Goal: Information Seeking & Learning: Check status

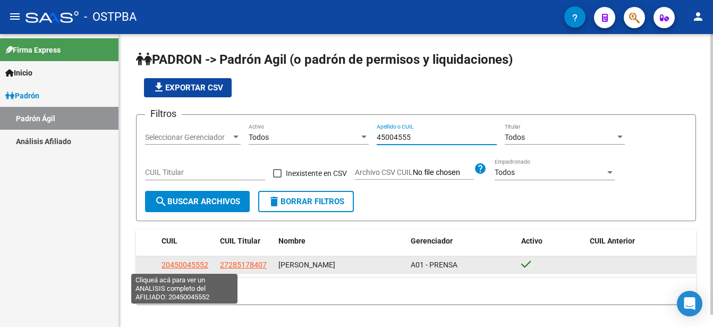
type input "45004555"
click at [181, 261] on span "20450045552" at bounding box center [185, 265] width 47 height 9
type textarea "20450045552"
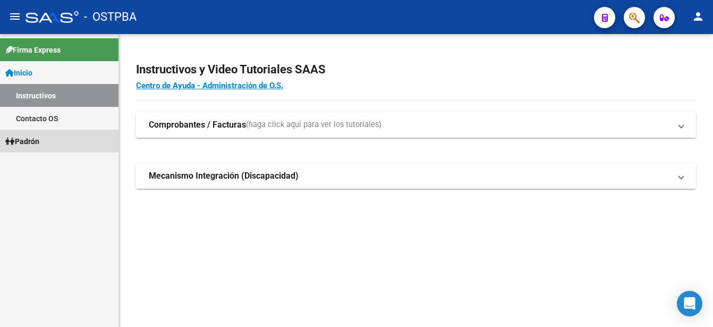
click at [33, 137] on span "Padrón" at bounding box center [22, 142] width 34 height 12
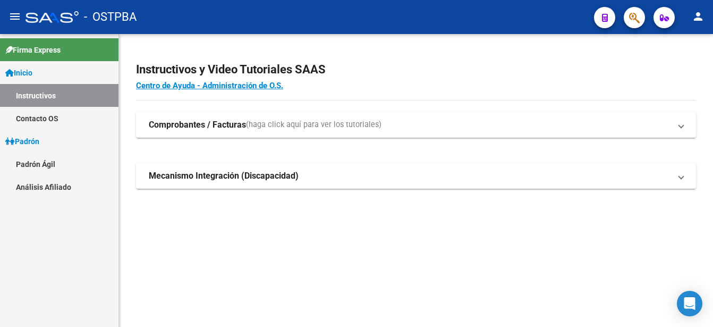
click at [27, 162] on link "Padrón Ágil" at bounding box center [59, 164] width 119 height 23
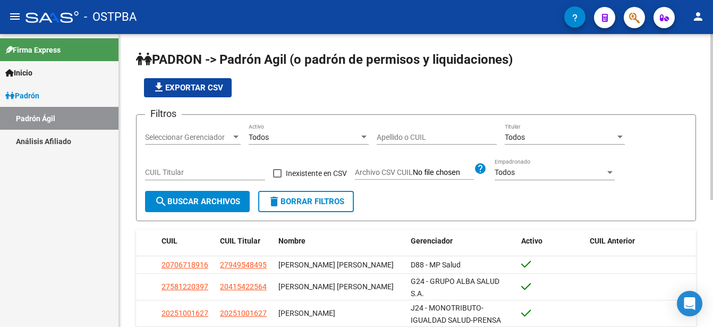
click at [383, 133] on input "Apellido o CUIL" at bounding box center [437, 137] width 120 height 9
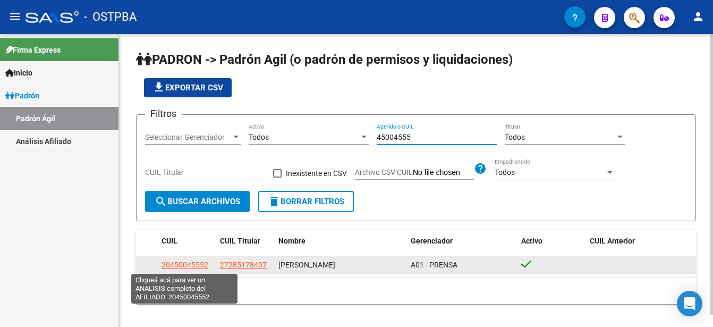
type input "45004555"
click at [188, 265] on span "20450045552" at bounding box center [185, 265] width 47 height 9
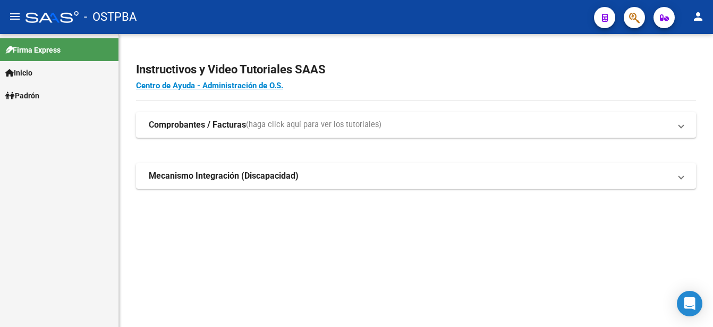
click at [41, 88] on link "Padrón" at bounding box center [59, 95] width 119 height 23
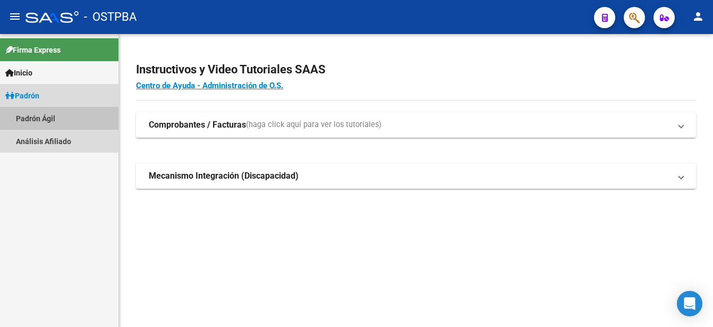
click at [35, 116] on link "Padrón Ágil" at bounding box center [59, 118] width 119 height 23
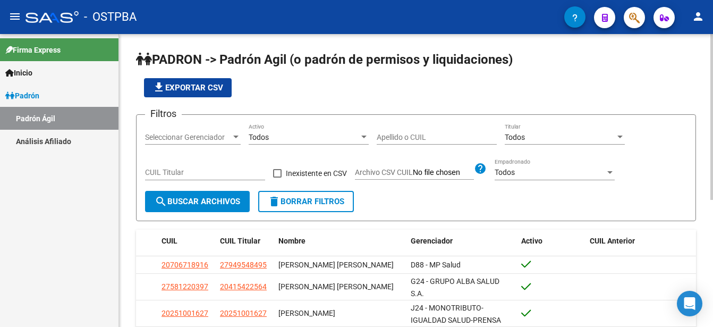
click at [381, 133] on input "Apellido o CUIL" at bounding box center [437, 137] width 120 height 9
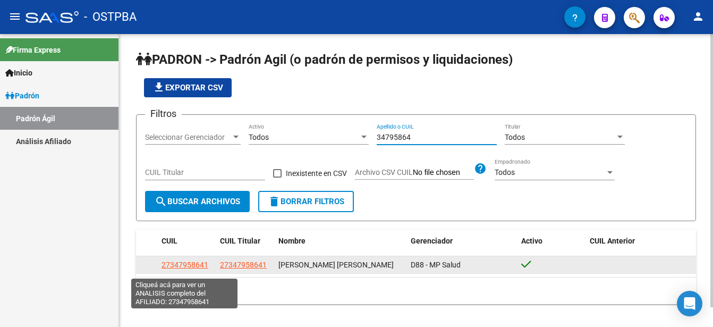
type input "34795864"
click at [188, 268] on span "27347958641" at bounding box center [185, 265] width 47 height 9
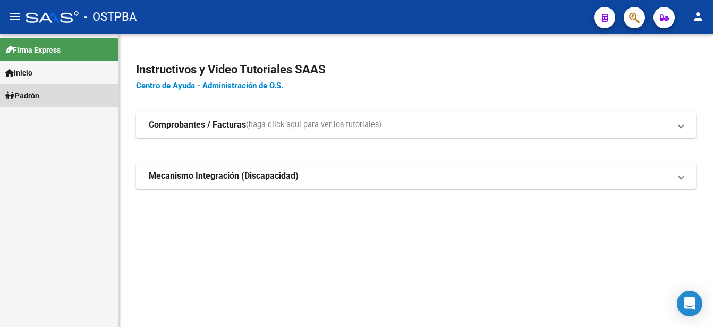
click at [56, 93] on link "Padrón" at bounding box center [59, 95] width 119 height 23
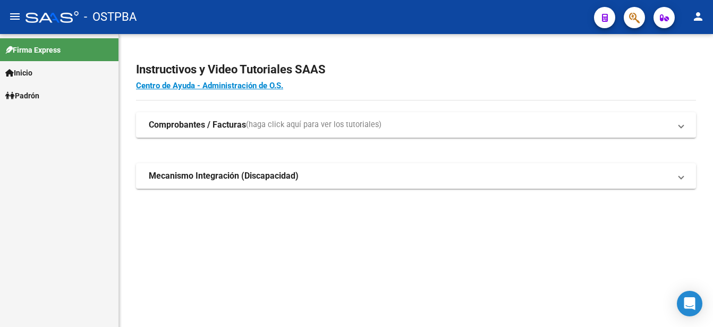
click at [56, 93] on link "Padrón" at bounding box center [59, 95] width 119 height 23
click at [51, 116] on link "Padrón Ágil" at bounding box center [59, 118] width 119 height 23
